Goal: Task Accomplishment & Management: Manage account settings

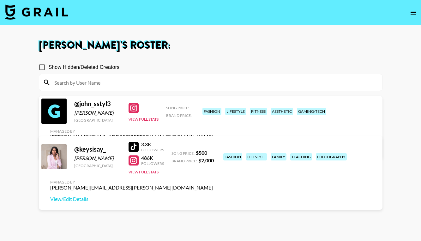
click at [213, 145] on link "View/Edit Details" at bounding box center [131, 148] width 163 height 6
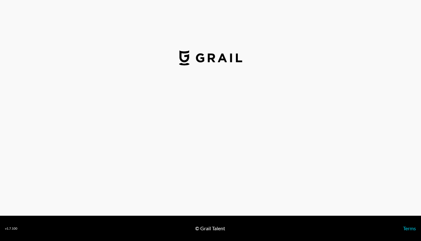
select select "USD"
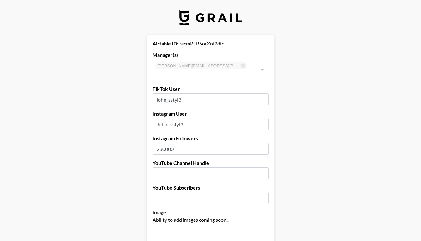
click at [193, 94] on input "john_sstyl3" at bounding box center [211, 100] width 116 height 12
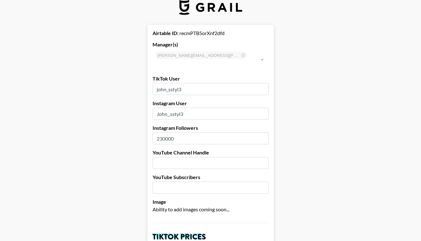
scroll to position [11, 0]
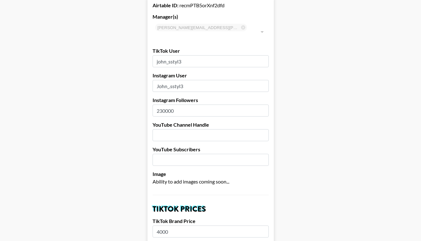
scroll to position [41, 0]
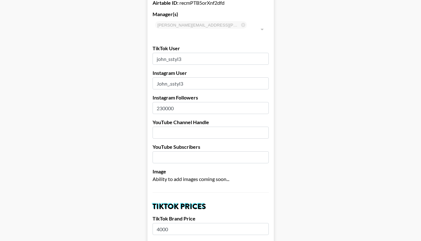
click at [262, 25] on div at bounding box center [262, 29] width 8 height 9
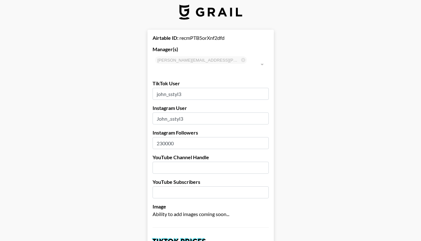
scroll to position [9, 0]
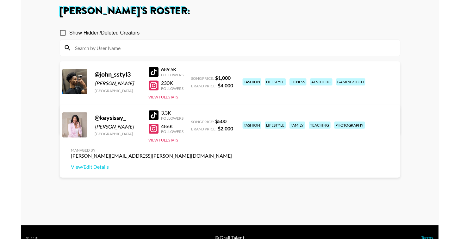
scroll to position [46, 0]
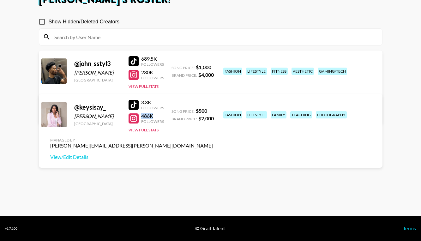
drag, startPoint x: 141, startPoint y: 116, endPoint x: 156, endPoint y: 116, distance: 14.5
click at [156, 116] on div "486K" at bounding box center [152, 116] width 23 height 6
drag, startPoint x: 199, startPoint y: 67, endPoint x: 215, endPoint y: 67, distance: 15.8
click at [215, 67] on div "@ john_sstyl3 [PERSON_NAME] [GEOGRAPHIC_DATA] 689.5K Followers 230K Followers V…" at bounding box center [211, 88] width 344 height 74
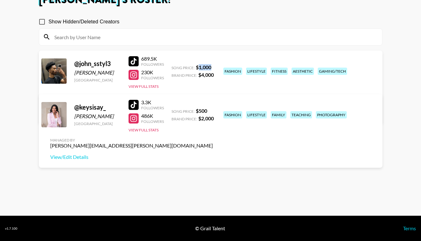
click at [215, 67] on div "@ john_sstyl3 [PERSON_NAME] [GEOGRAPHIC_DATA] 689.5K Followers 230K Followers V…" at bounding box center [211, 88] width 344 height 74
click at [52, 73] on div at bounding box center [53, 70] width 25 height 25
click at [150, 86] on button "View Full Stats" at bounding box center [144, 86] width 30 height 5
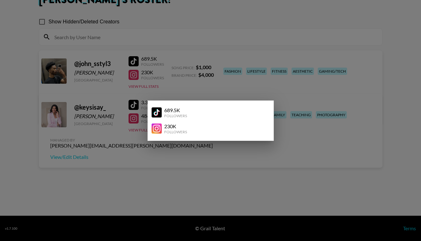
click at [179, 86] on div at bounding box center [210, 120] width 421 height 241
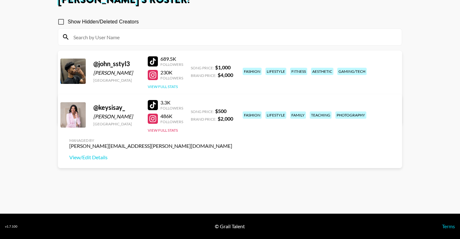
scroll to position [0, 0]
